Goal: Information Seeking & Learning: Check status

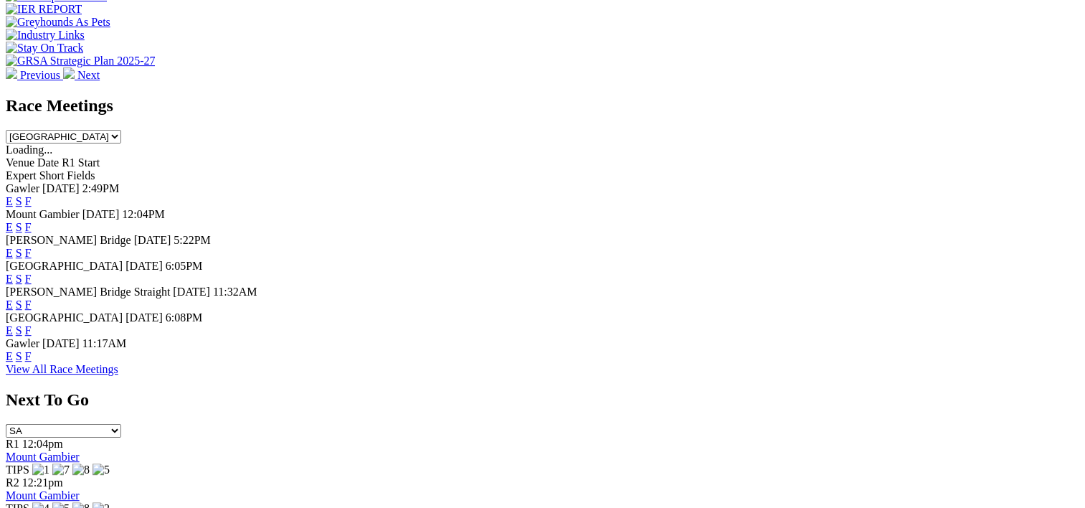
scroll to position [579, 0]
click at [32, 361] on link "F" at bounding box center [28, 354] width 6 height 12
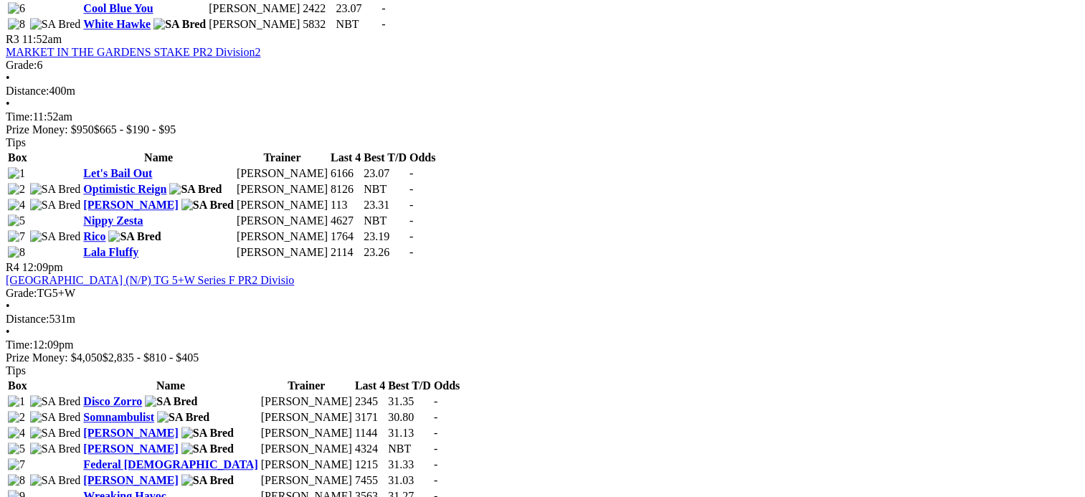
scroll to position [1110, 0]
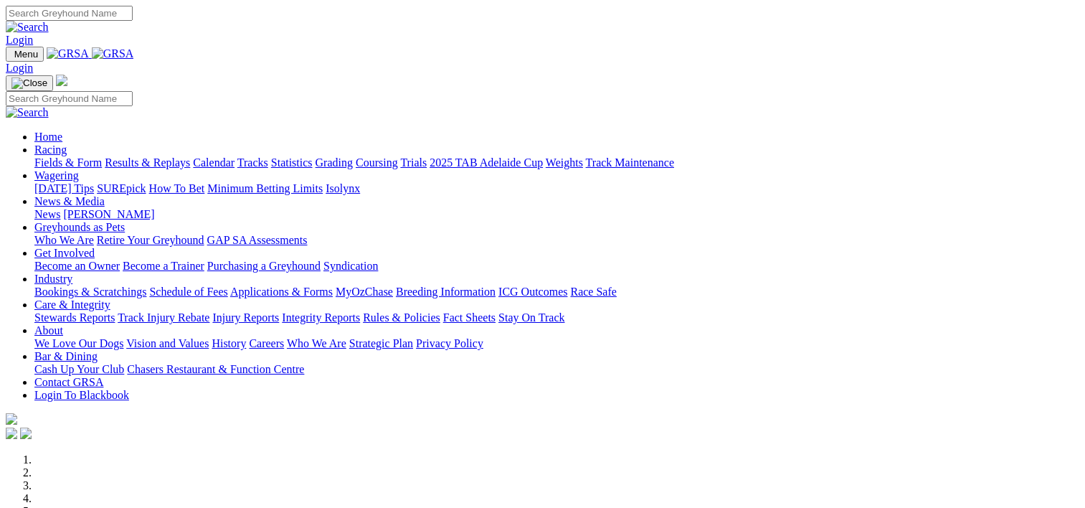
scroll to position [215, 0]
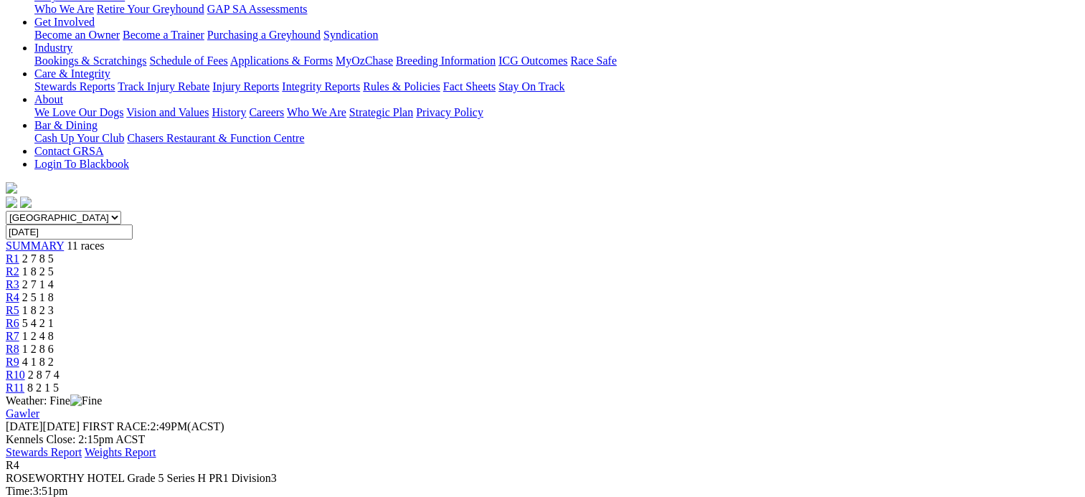
scroll to position [257, 0]
